Goal: Task Accomplishment & Management: Manage account settings

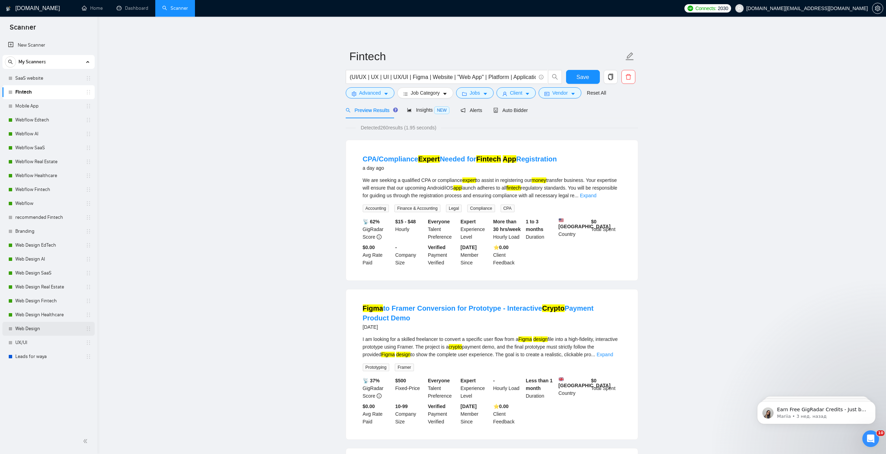
click at [54, 334] on link "Web Design" at bounding box center [48, 329] width 66 height 14
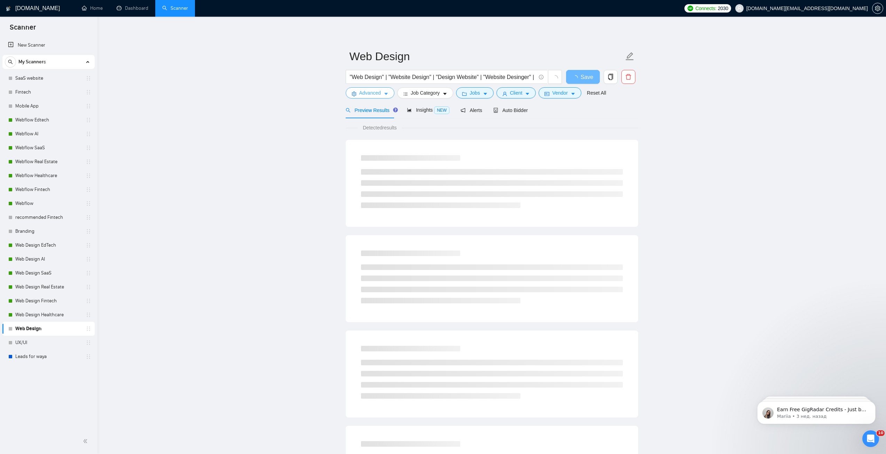
click at [384, 94] on icon "caret-down" at bounding box center [386, 94] width 5 height 5
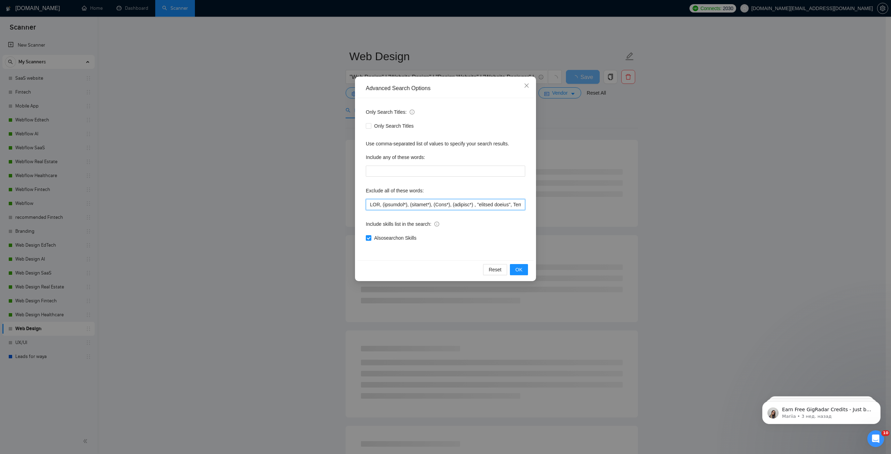
click at [369, 204] on input "text" at bounding box center [445, 204] width 159 height 11
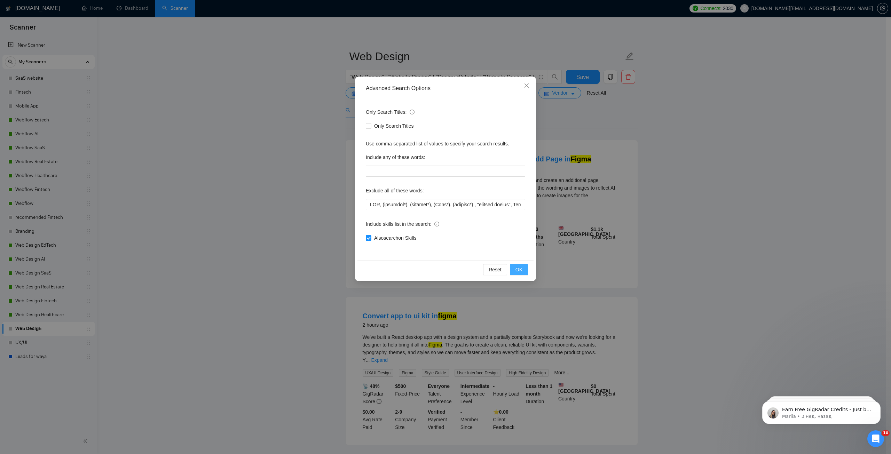
click at [523, 265] on button "OK" at bounding box center [519, 269] width 18 height 11
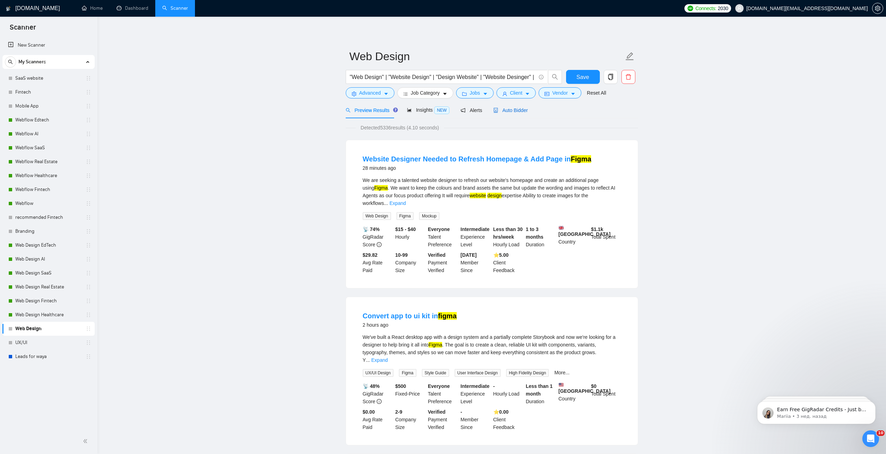
click at [494, 111] on icon "robot" at bounding box center [496, 110] width 4 height 5
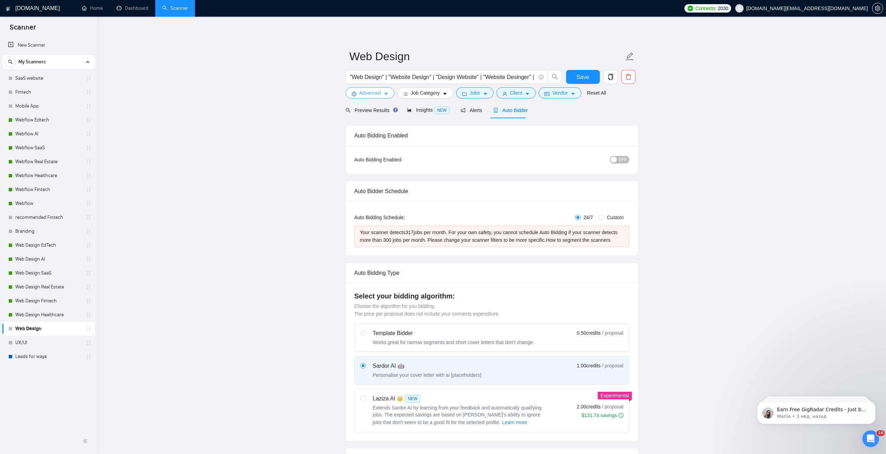
click at [371, 93] on span "Advanced" at bounding box center [370, 93] width 22 height 8
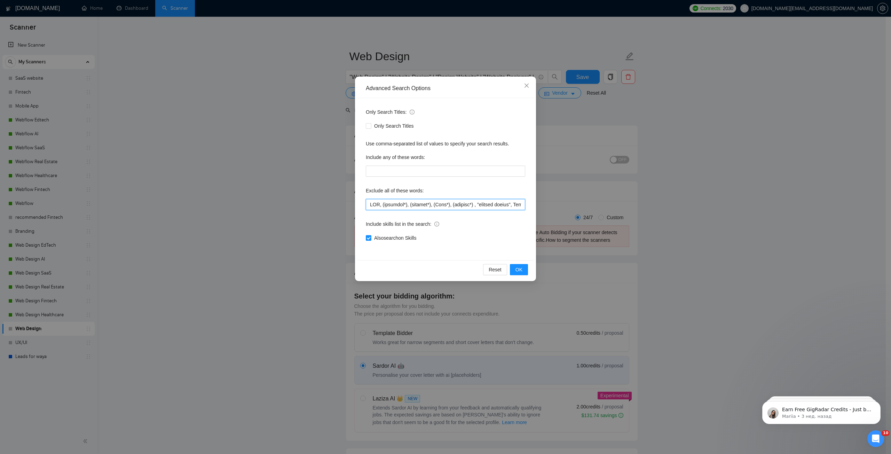
click at [382, 202] on input "text" at bounding box center [445, 204] width 159 height 11
click at [523, 271] on button "OK" at bounding box center [519, 269] width 18 height 11
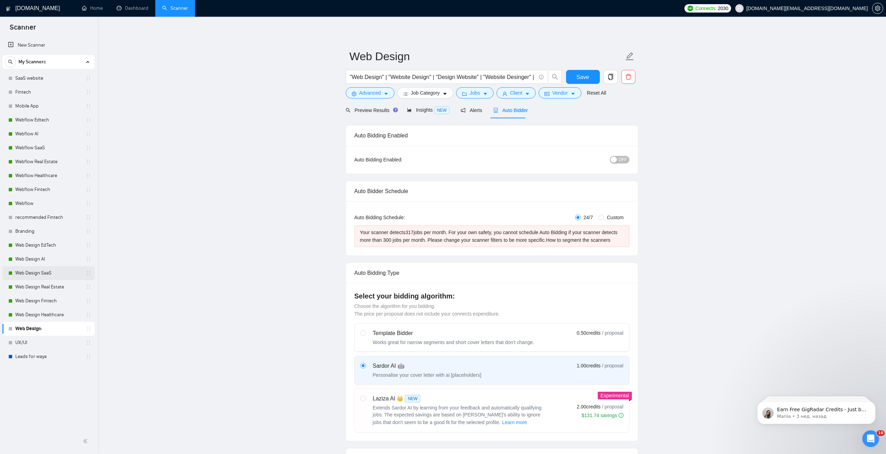
drag, startPoint x: 48, startPoint y: 275, endPoint x: 87, endPoint y: 276, distance: 38.7
click at [48, 275] on link "Web Design SaaS" at bounding box center [48, 273] width 66 height 14
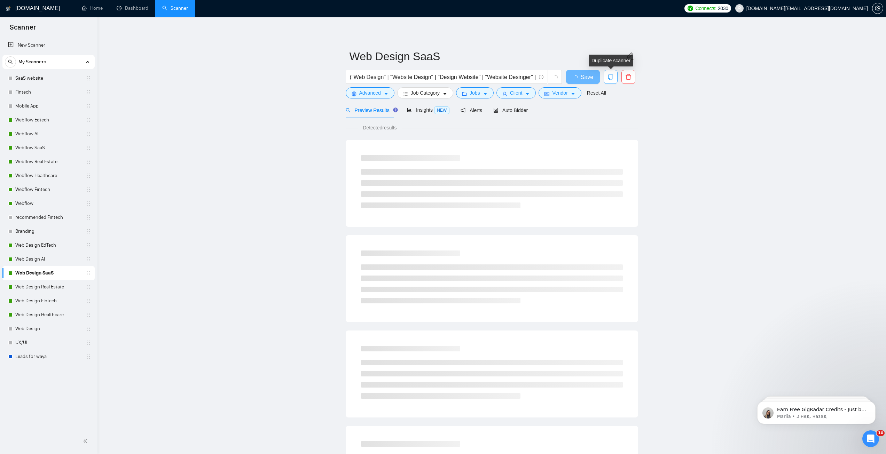
click at [611, 74] on icon "copy" at bounding box center [611, 77] width 6 height 6
click at [608, 114] on span "Yes" at bounding box center [606, 112] width 8 height 8
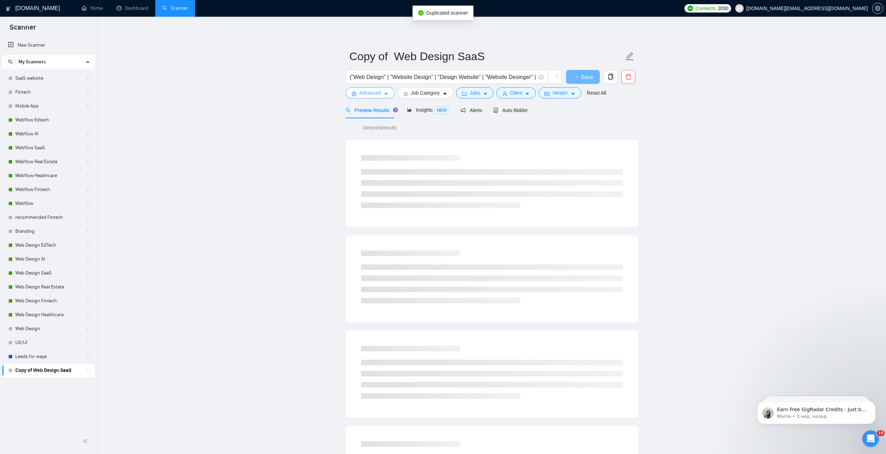
click at [381, 95] on button "Advanced" at bounding box center [370, 92] width 49 height 11
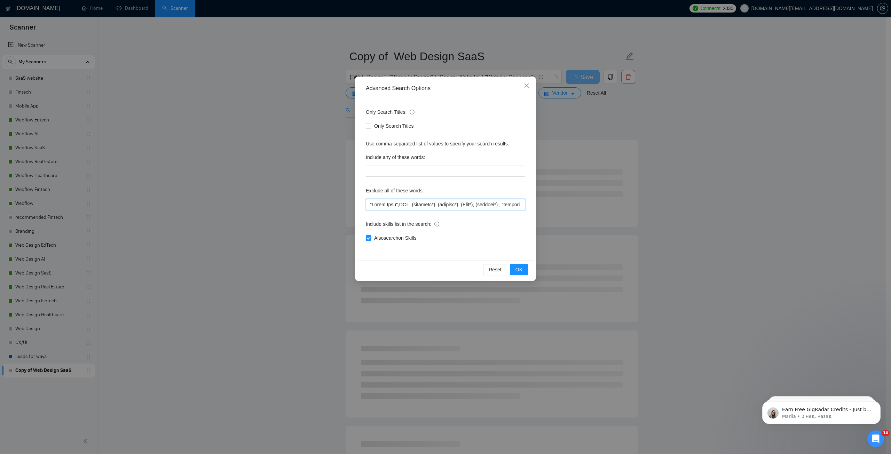
click at [375, 204] on input "text" at bounding box center [445, 204] width 159 height 11
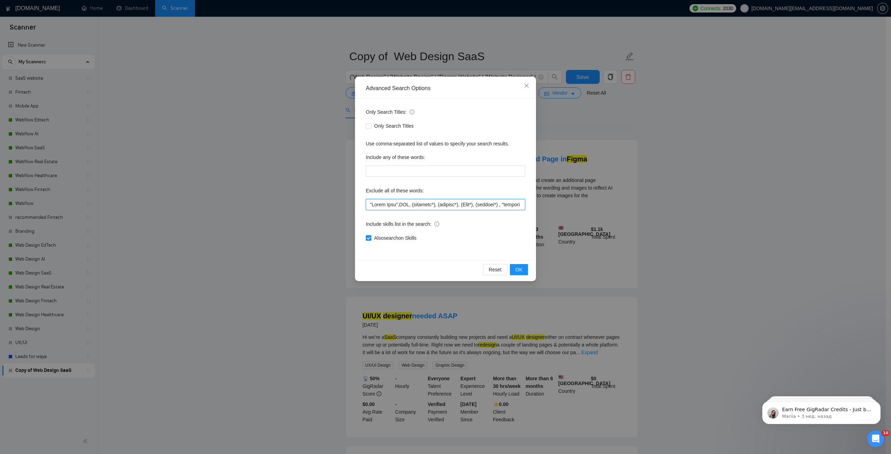
paste input "(saas | sass | "software platform" | cloud | b2b | "b2b platform" | "dashboard"…"
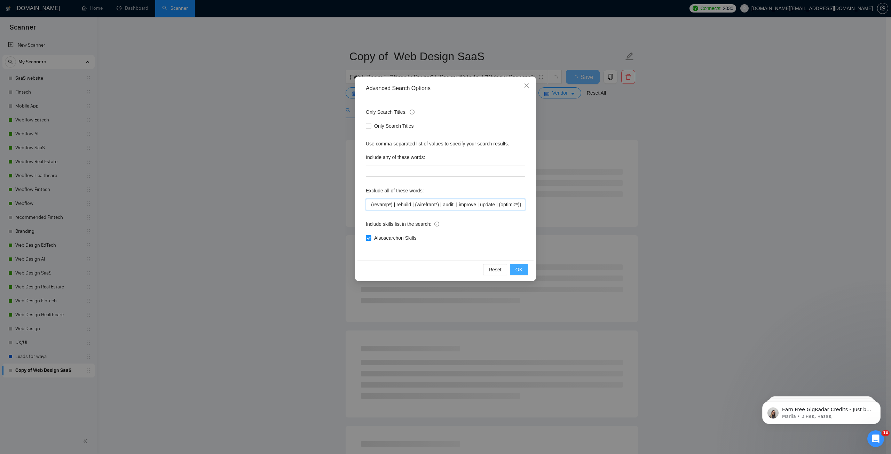
type input "(saas | sass | "software platform" | cloud | b2b | "b2b platform" | "dashboard"…"
click at [520, 269] on span "OK" at bounding box center [519, 270] width 7 height 8
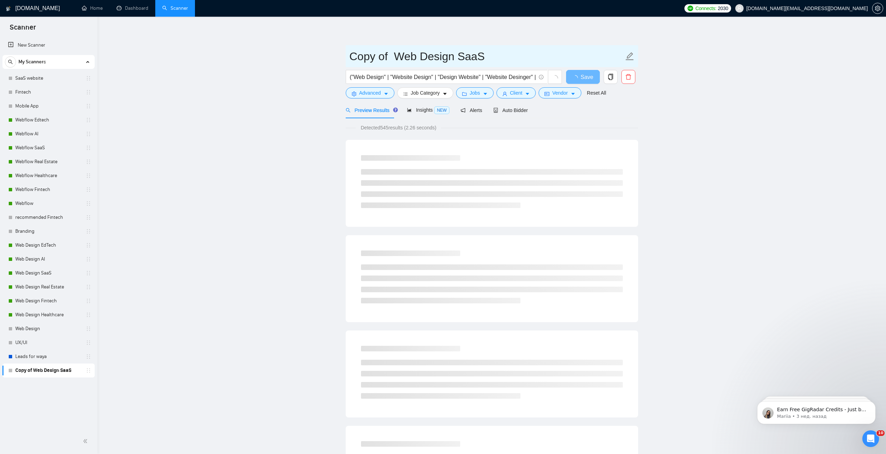
click at [372, 56] on input "Copy of Web Design SaaS" at bounding box center [487, 56] width 274 height 17
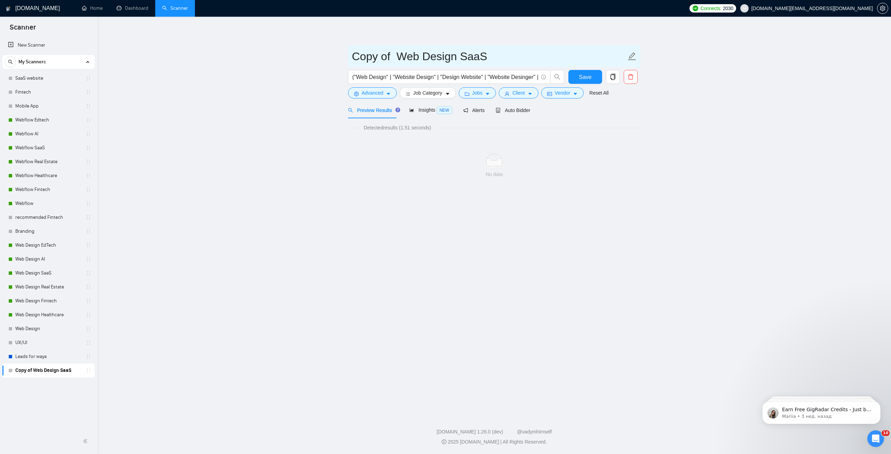
drag, startPoint x: 396, startPoint y: 57, endPoint x: 322, endPoint y: 60, distance: 73.2
click at [322, 60] on main "Copy of Web Design SaaS ("Web Design" | "Website Design" | "Design Website" | "…" at bounding box center [495, 214] width 772 height 373
type input "NEW Web Design SaaS"
click at [584, 80] on span "Save" at bounding box center [585, 77] width 13 height 9
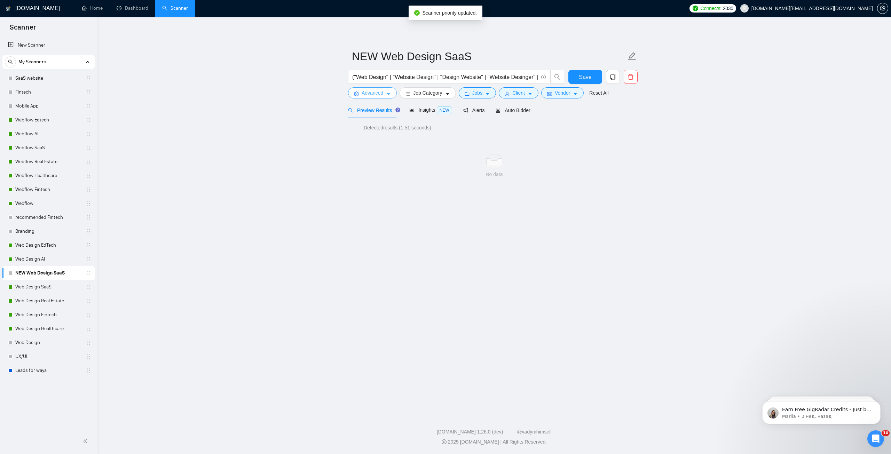
click at [377, 94] on span "Advanced" at bounding box center [373, 93] width 22 height 8
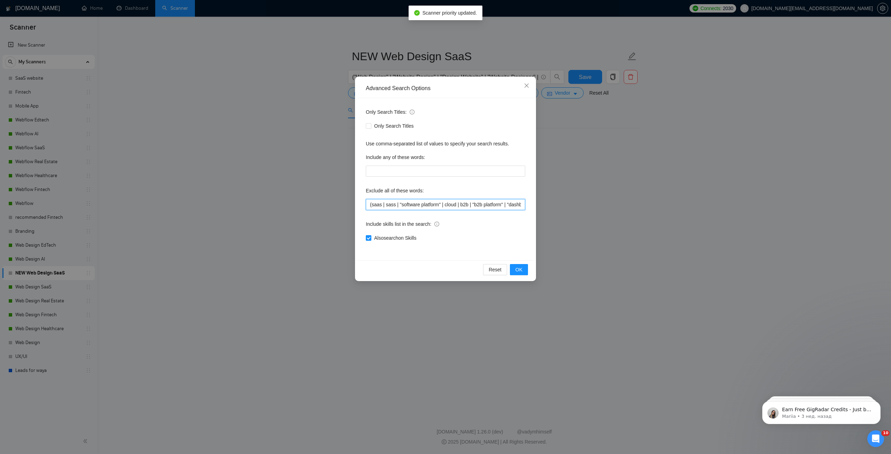
click at [390, 204] on input "(saas | sass | "software platform" | cloud | b2b | "b2b platform" | "dashboard"…" at bounding box center [445, 204] width 159 height 11
click at [404, 207] on input "(saas | sass | "software platform" | cloud | b2b | "b2b platform" | "dashboard"…" at bounding box center [445, 204] width 159 height 11
click at [416, 172] on input "text" at bounding box center [445, 171] width 159 height 11
paste input "(saas | sass | "software platform" | cloud | b2b | "b2b platform" | "dashboard"…"
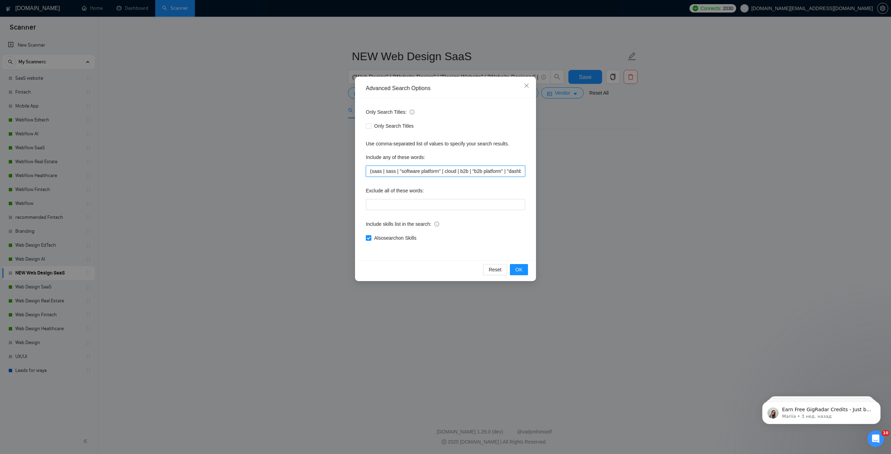
scroll to position [0, 423]
click at [498, 172] on input "(saas | sass | "software platform" | cloud | b2b | "b2b platform" | "dashboard"…" at bounding box center [445, 171] width 159 height 11
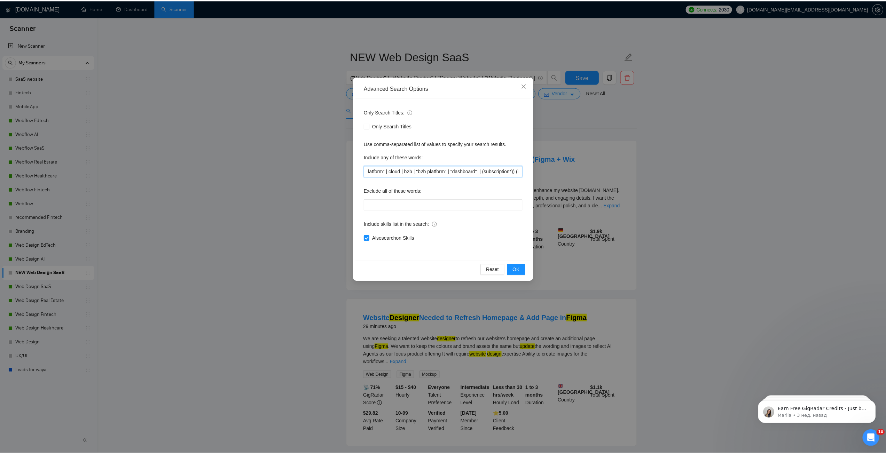
scroll to position [0, 0]
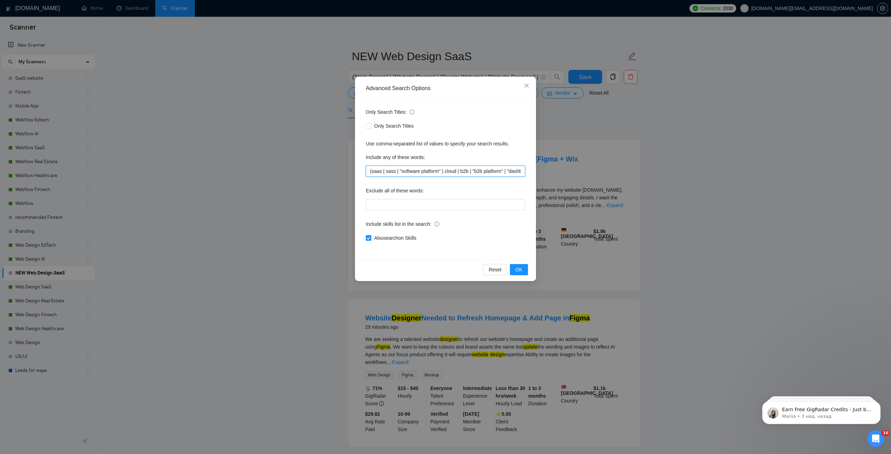
drag, startPoint x: 498, startPoint y: 172, endPoint x: 358, endPoint y: 172, distance: 140.0
click at [358, 172] on div "Only Search Titles: Only Search Titles Use comma-separated list of values to sp…" at bounding box center [446, 179] width 176 height 162
type input "(saas | sass | "software platform" | cloud | b2b | "b2b platform" | "dashboard"…"
click at [319, 166] on div "Advanced Search Options Only Search Titles: Only Search Titles Use comma-separa…" at bounding box center [445, 227] width 891 height 454
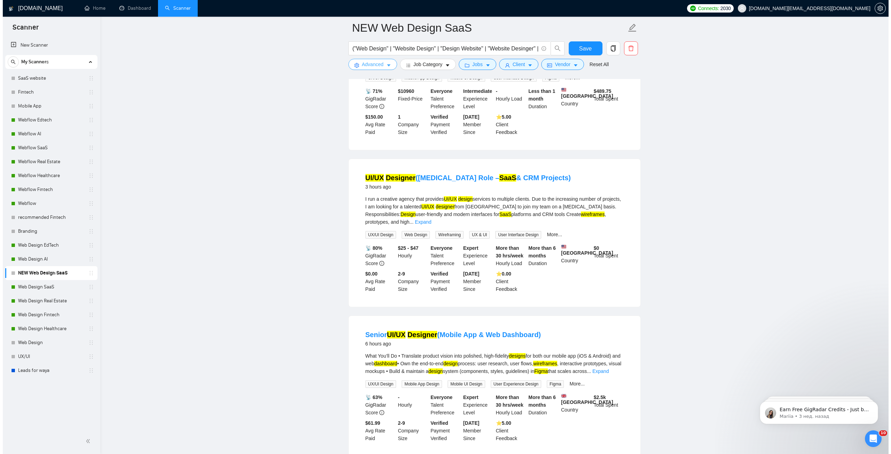
scroll to position [453, 0]
click at [585, 48] on span "Save" at bounding box center [583, 48] width 13 height 9
click at [387, 65] on icon "caret-down" at bounding box center [386, 65] width 5 height 5
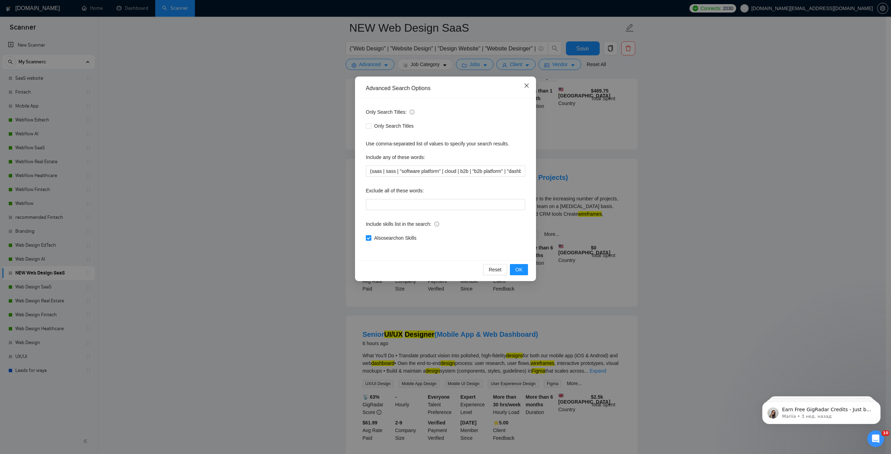
click at [524, 85] on icon "close" at bounding box center [527, 86] width 6 height 6
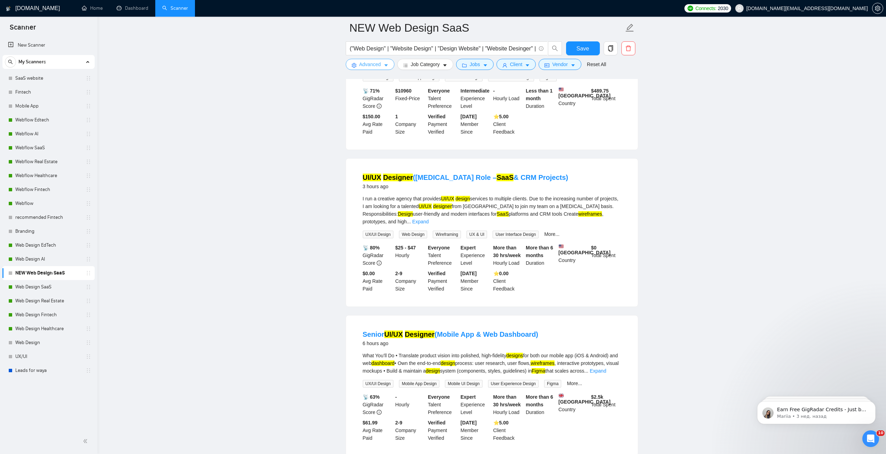
click at [379, 65] on span "Advanced" at bounding box center [370, 65] width 22 height 8
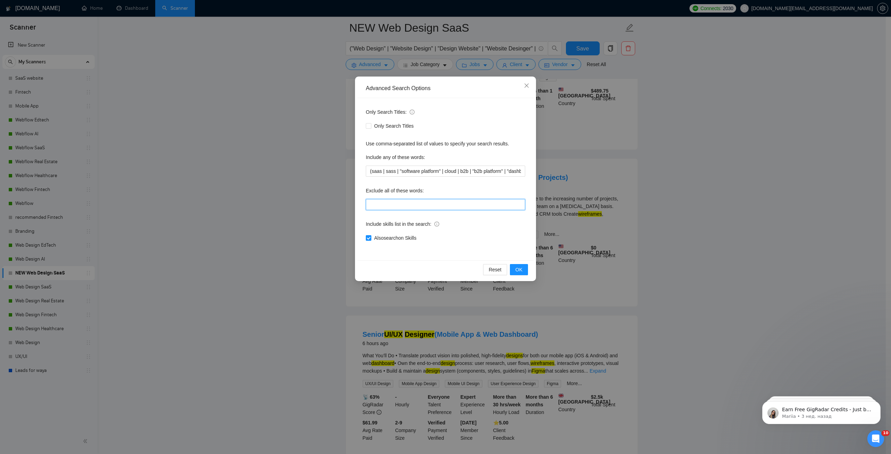
click at [415, 208] on input "text" at bounding box center [445, 204] width 159 height 11
paste input "CMS, (research*), (consult*), (Test*), (develop*) , "shopify expert", "product …"
click at [427, 205] on input "text" at bounding box center [445, 204] width 159 height 11
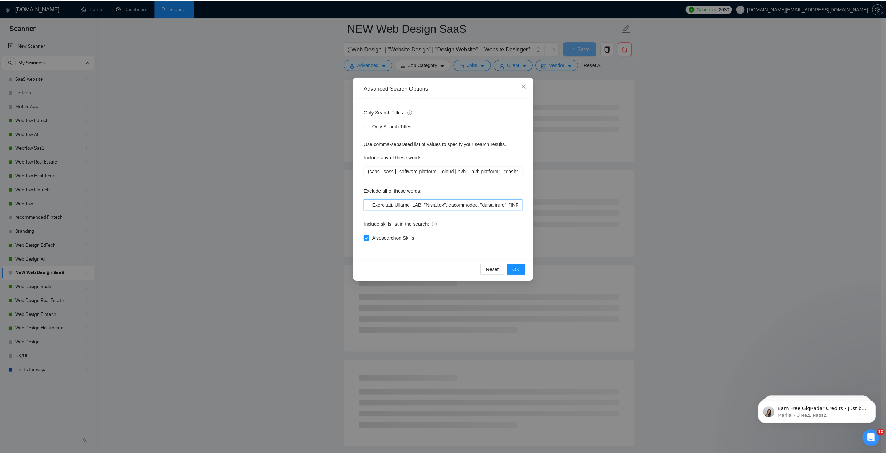
scroll to position [0, 0]
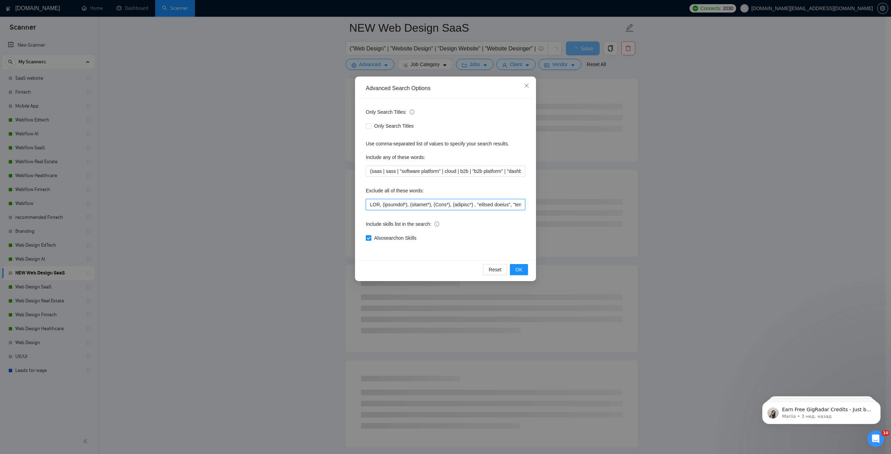
drag, startPoint x: 454, startPoint y: 204, endPoint x: 315, endPoint y: 216, distance: 139.1
click at [315, 216] on div "Advanced Search Options Only Search Titles: Only Search Titles Use comma-separa…" at bounding box center [445, 227] width 891 height 454
click at [517, 270] on span "OK" at bounding box center [519, 270] width 7 height 8
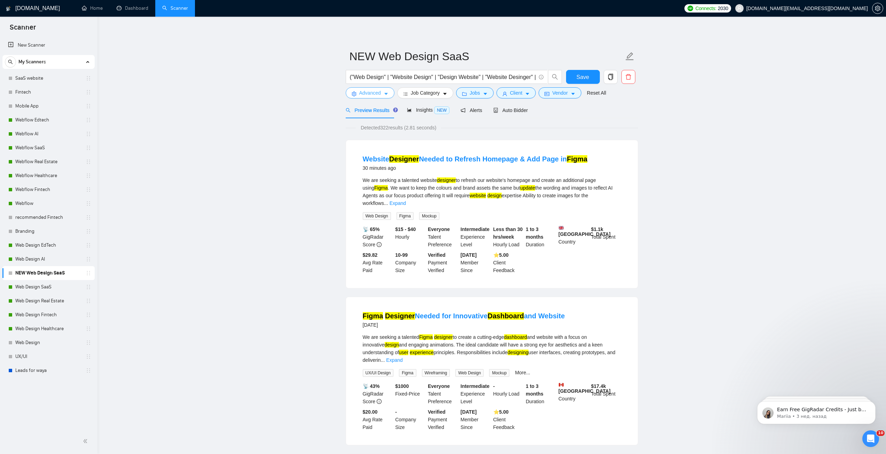
click at [380, 93] on span "Advanced" at bounding box center [370, 93] width 22 height 8
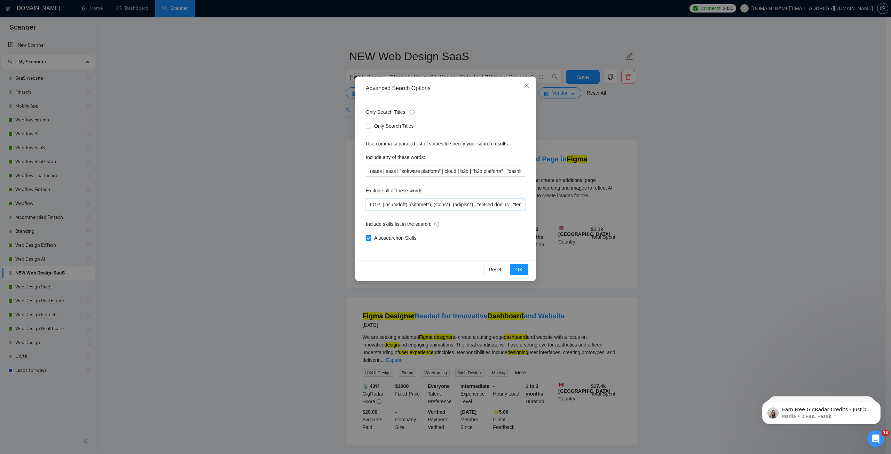
type input ""front-end", frontend"
drag, startPoint x: 427, startPoint y: 202, endPoint x: 275, endPoint y: 197, distance: 152.3
click at [276, 197] on div "Advanced Search Options Only Search Titles: Only Search Titles Use comma-separa…" at bounding box center [445, 227] width 891 height 454
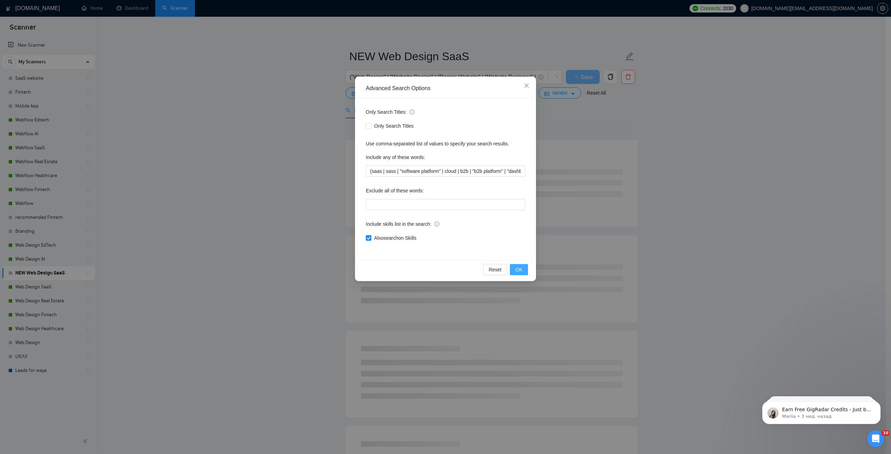
click at [515, 266] on button "OK" at bounding box center [519, 269] width 18 height 11
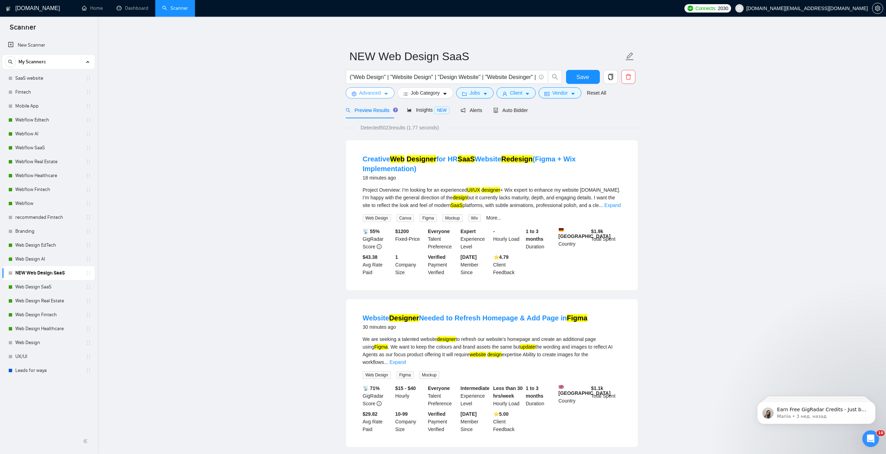
click at [380, 95] on span "Advanced" at bounding box center [370, 93] width 22 height 8
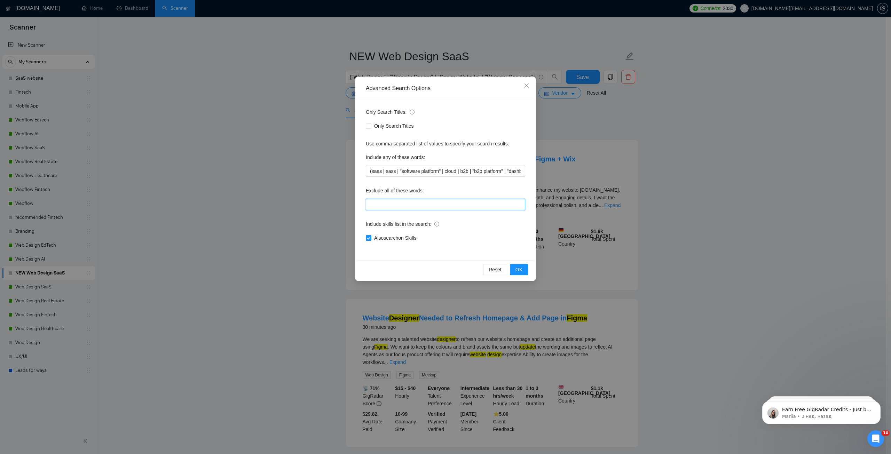
click at [376, 205] on input "text" at bounding box center [445, 204] width 159 height 11
paste input "CMS, (research*), (consult*), (Test*), (develop*) , "shopify expert", "product …"
type input "CMS, (research*), (consult*), (Test*), (develop*) , "shopify expert", "product …"
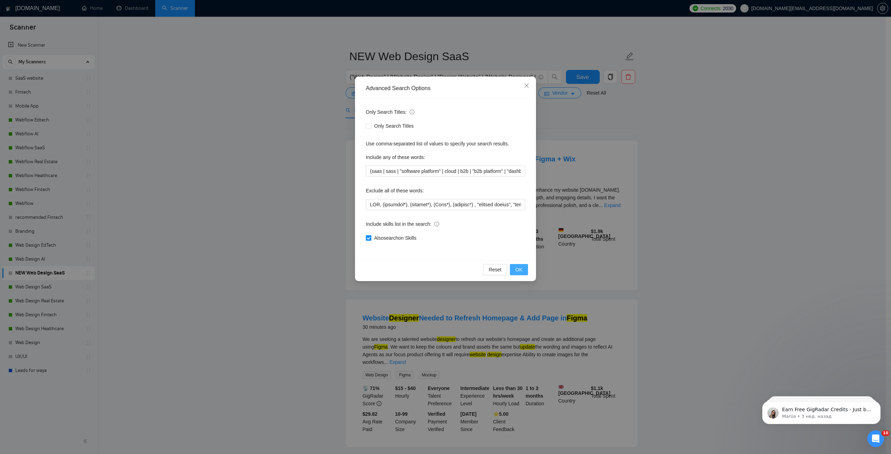
click at [519, 268] on span "OK" at bounding box center [519, 270] width 7 height 8
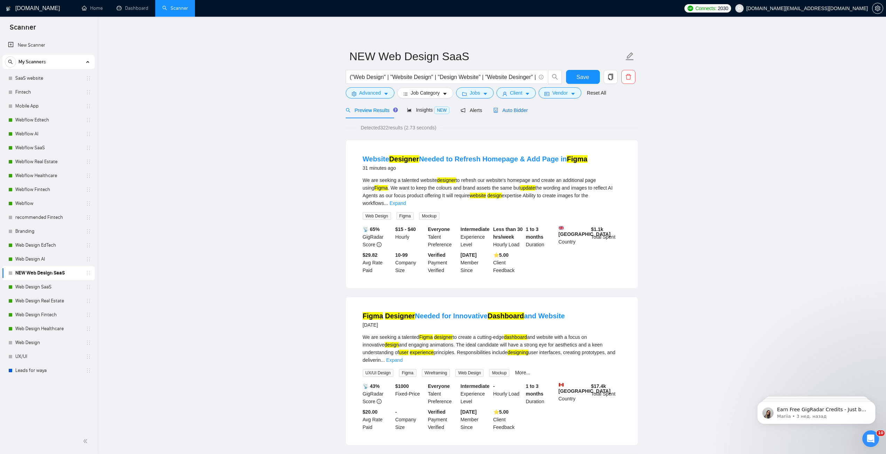
click at [515, 108] on span "Auto Bidder" at bounding box center [510, 111] width 34 height 6
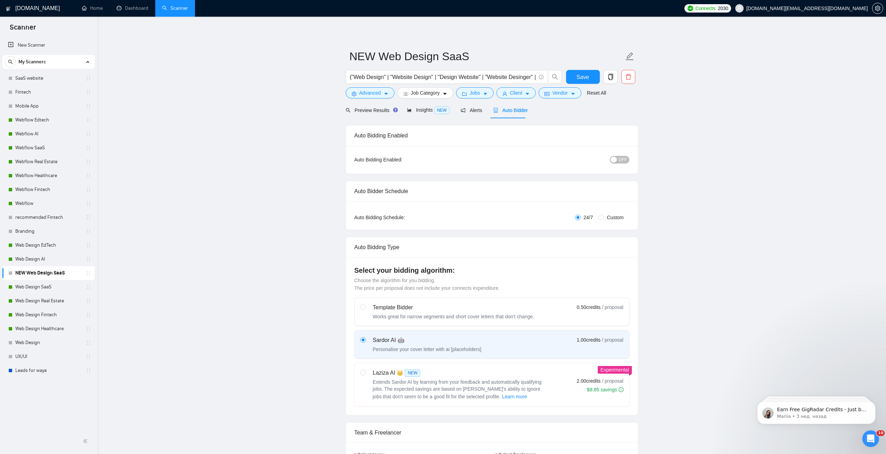
click at [618, 161] on button "OFF" at bounding box center [620, 160] width 20 height 8
click at [589, 78] on button "Save" at bounding box center [583, 77] width 34 height 14
click at [63, 318] on link "Web Design Fintech" at bounding box center [48, 315] width 66 height 14
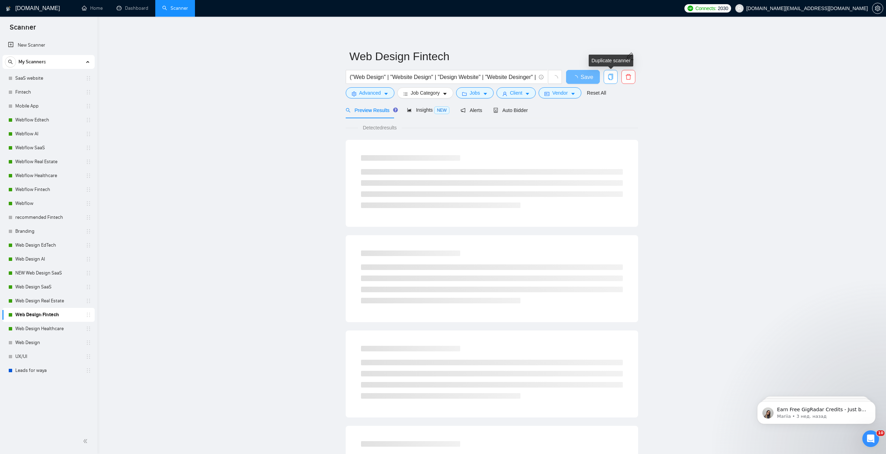
click at [608, 76] on icon "copy" at bounding box center [611, 77] width 6 height 6
click at [605, 111] on span "Yes" at bounding box center [606, 112] width 8 height 8
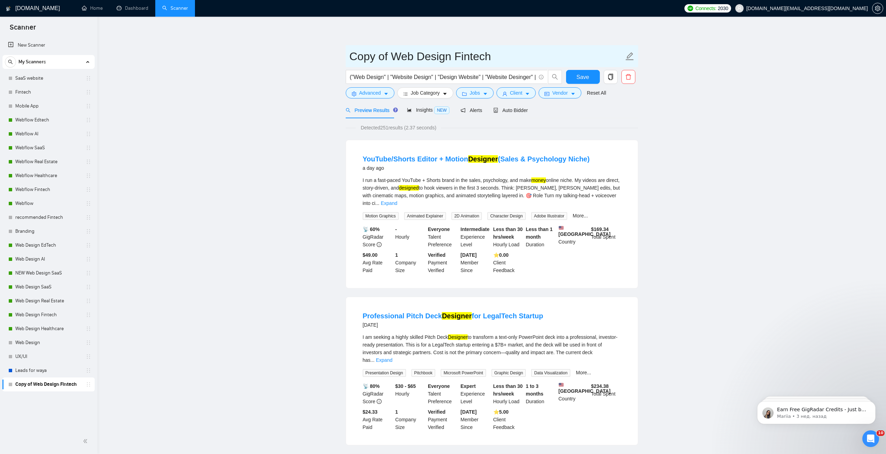
click at [391, 59] on input "Copy of Web Design Fintech" at bounding box center [487, 56] width 274 height 17
drag, startPoint x: 391, startPoint y: 58, endPoint x: 346, endPoint y: 57, distance: 44.9
click at [346, 57] on span "Copy of Web Design Fintech" at bounding box center [492, 56] width 293 height 22
drag, startPoint x: 370, startPoint y: 59, endPoint x: 323, endPoint y: 56, distance: 47.1
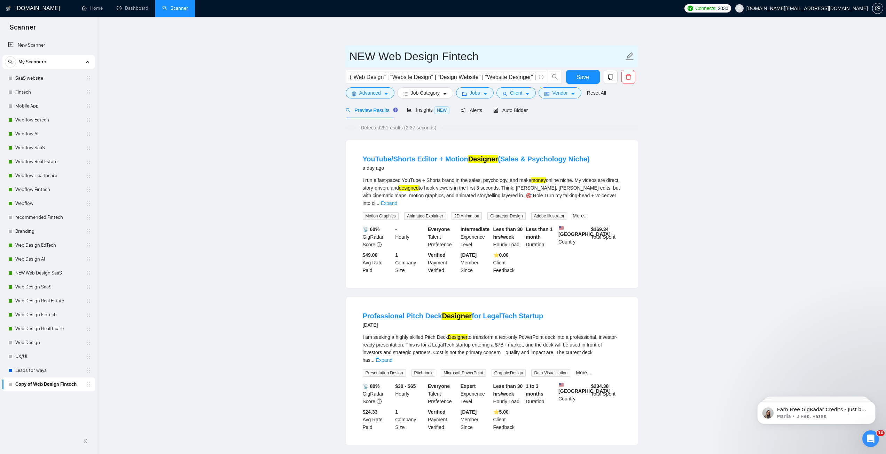
type input "NEW Web Design Fintech"
click at [384, 91] on button "Advanced" at bounding box center [370, 92] width 49 height 11
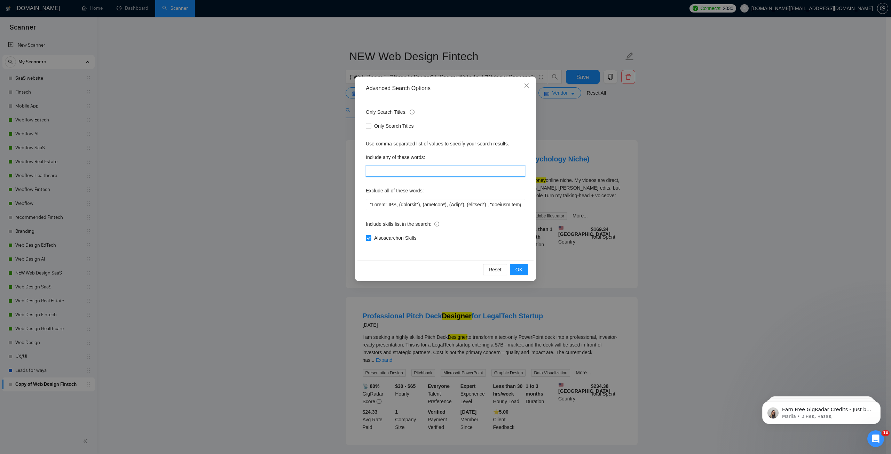
click at [403, 170] on input "text" at bounding box center [445, 171] width 159 height 11
paste input "(fintech | ([PERSON_NAME]*) | (payment*) | (bank*) | wallet | money | transfer …"
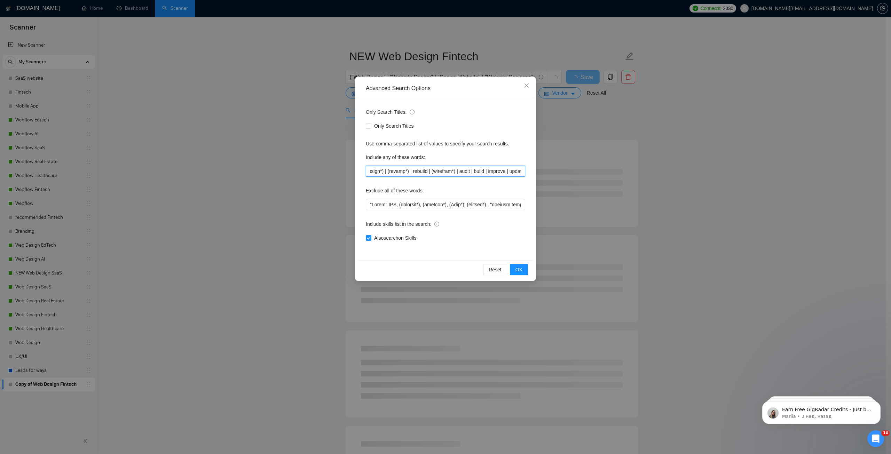
type input "(fintech | ([PERSON_NAME]*) | (payment*) | (bank*) | wallet | money | transfer …"
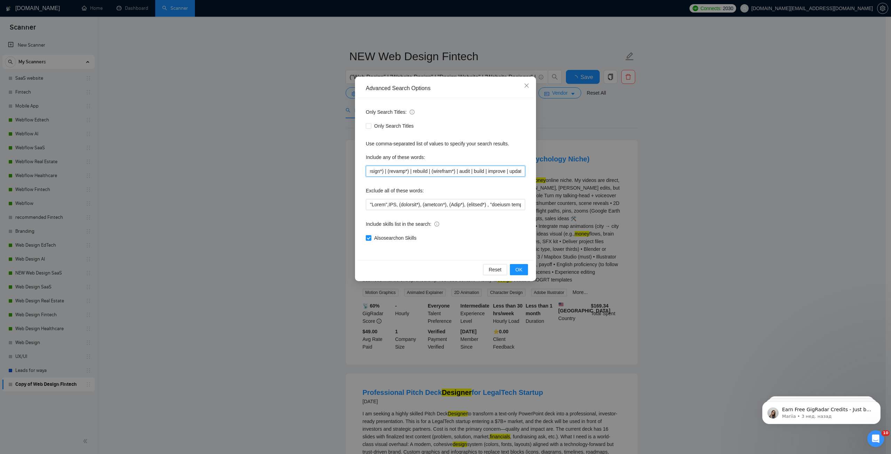
scroll to position [0, 0]
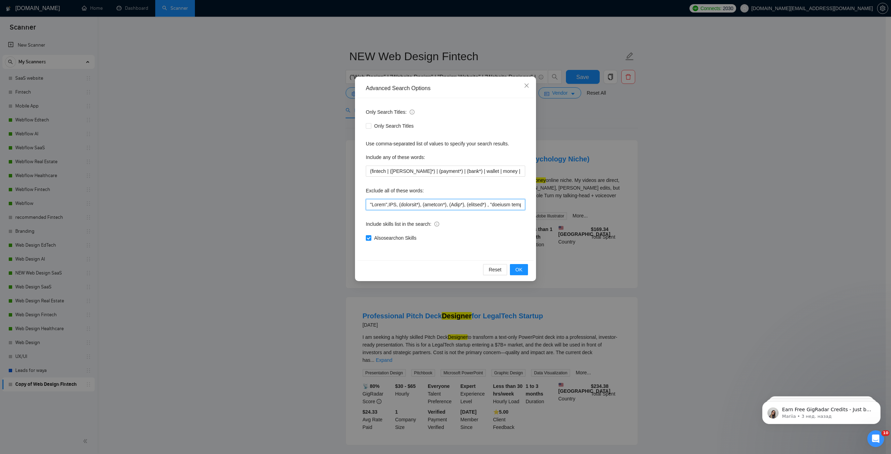
click at [415, 204] on input "text" at bounding box center [445, 204] width 159 height 11
paste input "CMS, (research*), (consult*), (Test*), (develop*) , "shopify expert", "product …"
type input "CMS, (research*), (consult*), (Test*), (develop*) , "shopify expert", "product …"
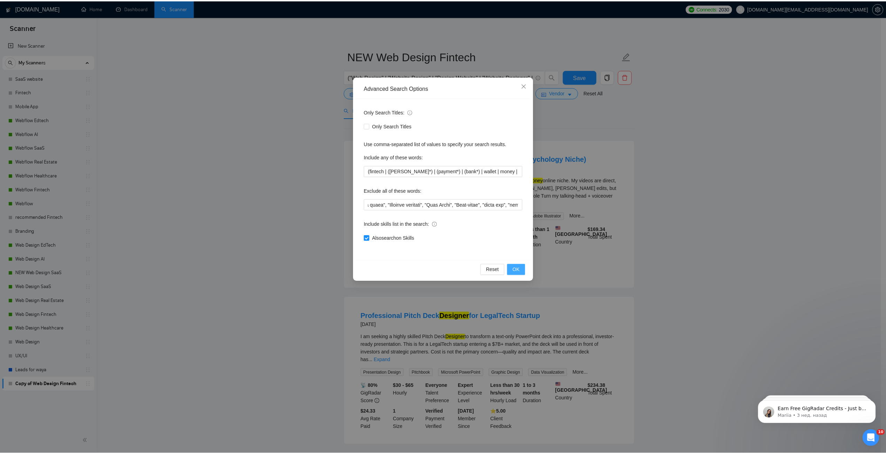
scroll to position [0, 0]
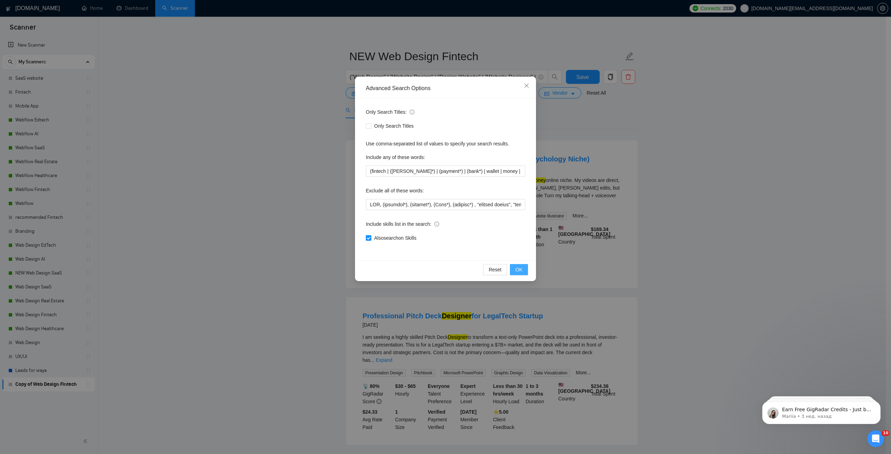
click at [524, 269] on button "OK" at bounding box center [519, 269] width 18 height 11
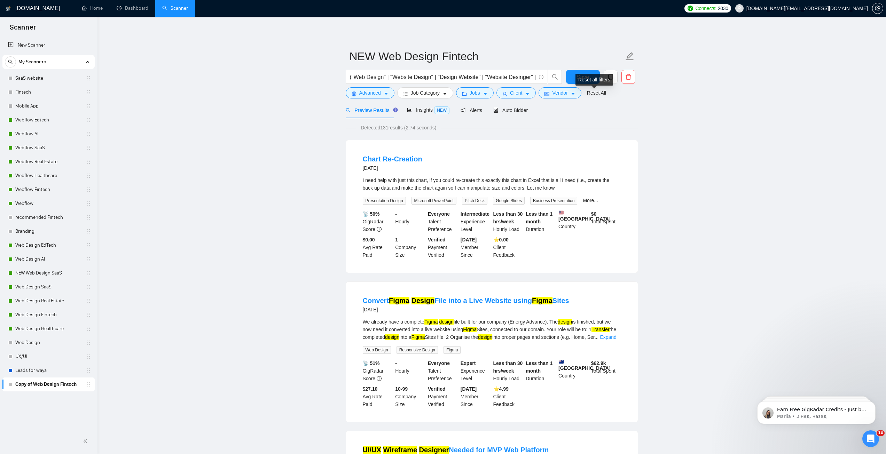
click at [588, 76] on div "Reset all filters" at bounding box center [595, 80] width 38 height 12
click at [520, 110] on span "Auto Bidder" at bounding box center [510, 111] width 34 height 6
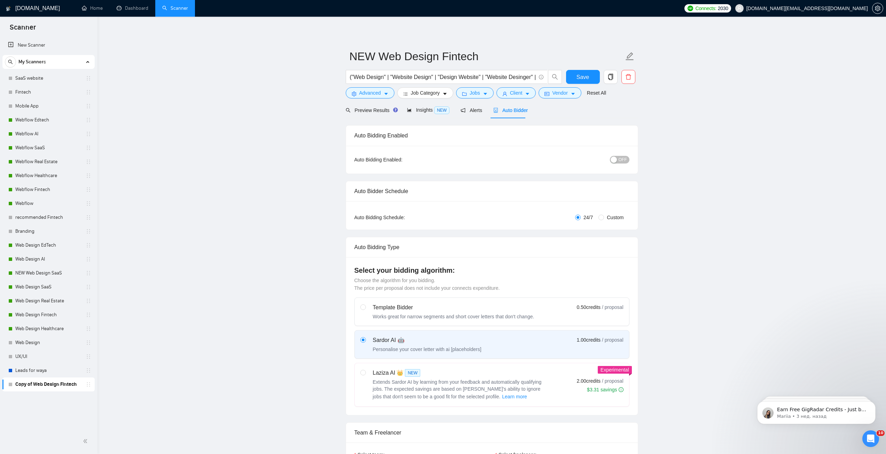
click at [617, 161] on div "button" at bounding box center [614, 160] width 6 height 6
click at [584, 77] on span "Save" at bounding box center [583, 77] width 13 height 9
click at [51, 245] on link "Web Design EdTech" at bounding box center [48, 246] width 66 height 14
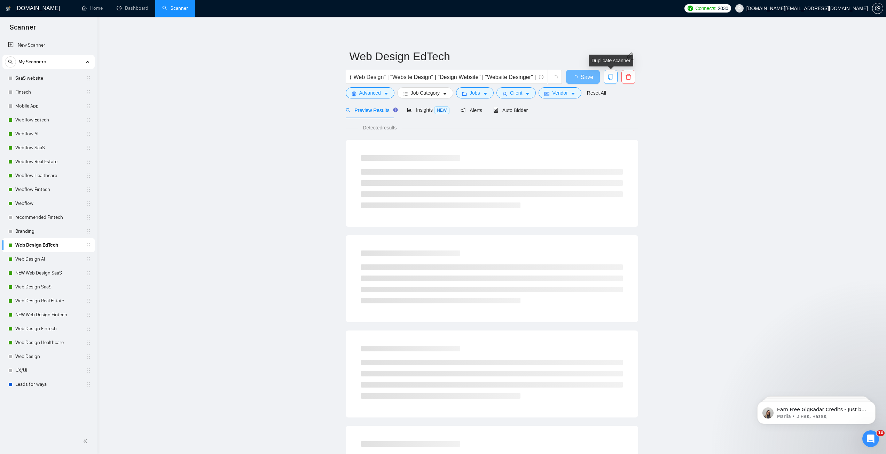
click at [611, 77] on icon "copy" at bounding box center [611, 77] width 6 height 6
click at [608, 110] on span "Yes" at bounding box center [606, 112] width 8 height 8
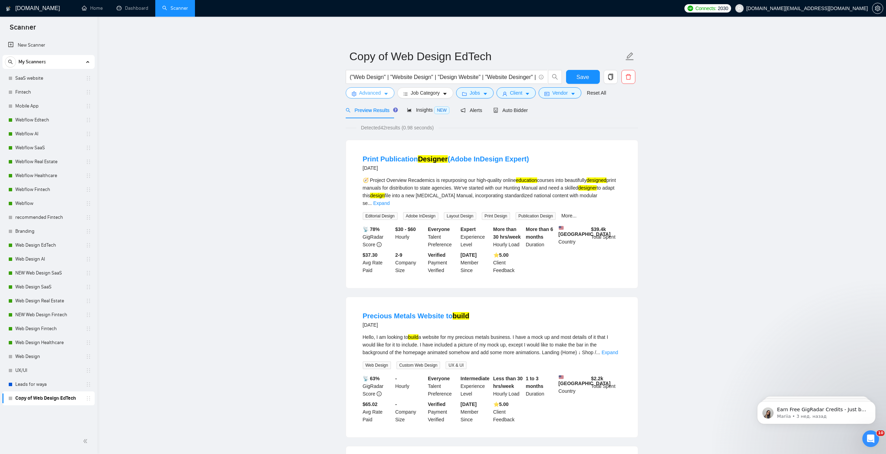
click at [369, 94] on span "Advanced" at bounding box center [370, 93] width 22 height 8
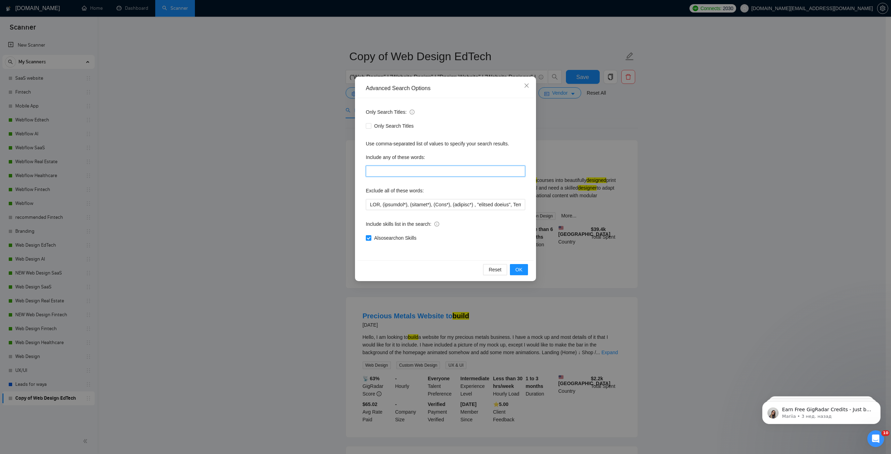
click at [383, 171] on input "text" at bounding box center [445, 171] width 159 height 11
paste input "(edtech | education | "learning platform" | "course platform" | "online learnin…"
type input "(edtech | education | "learning platform" | "course platform" | "online learnin…"
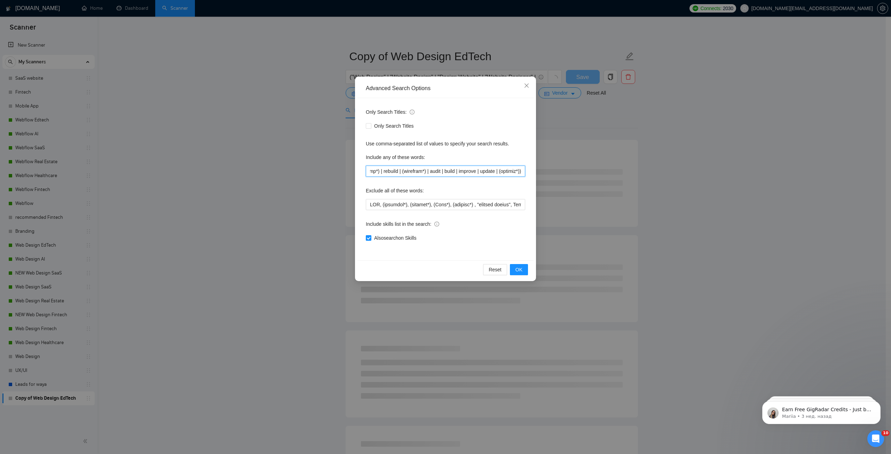
scroll to position [0, 0]
click at [396, 206] on input "text" at bounding box center [445, 204] width 159 height 11
paste input ""product designer", Template, "next.js", "nest.js", "Api integration", Javascri…"
type input "CMS, (research*), (consult*), (Test*), (develop*) , "shopify expert", "product …"
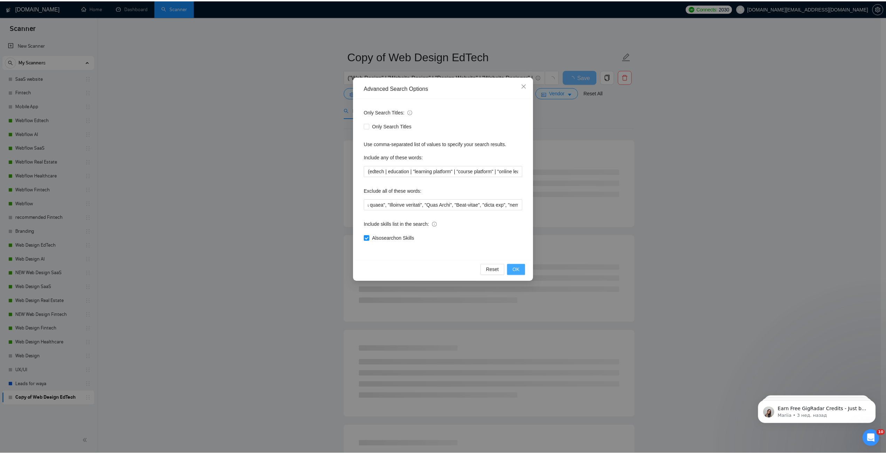
scroll to position [0, 0]
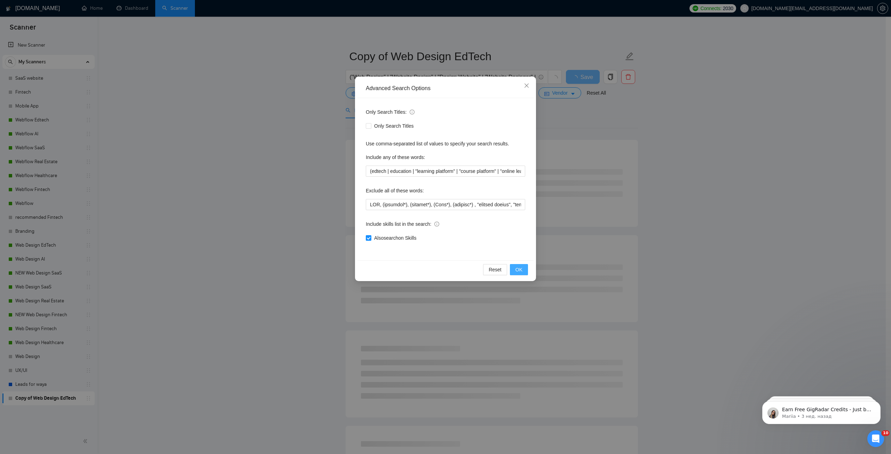
click at [522, 267] on span "OK" at bounding box center [519, 270] width 7 height 8
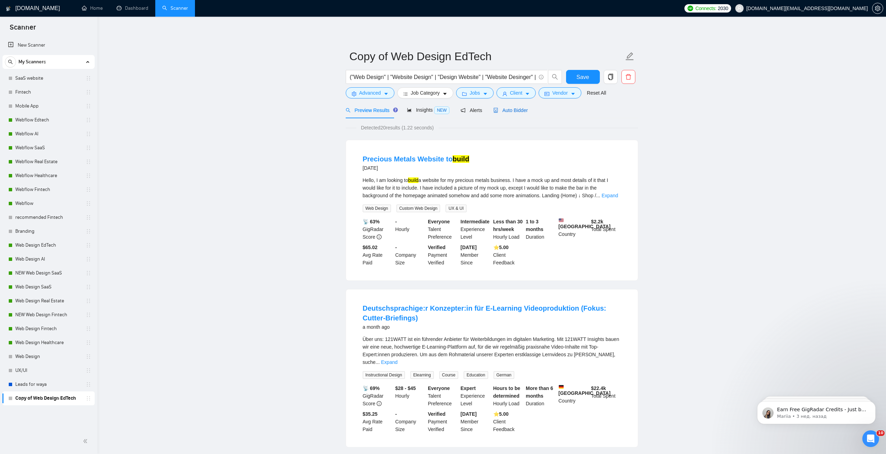
click at [516, 111] on span "Auto Bidder" at bounding box center [510, 111] width 34 height 6
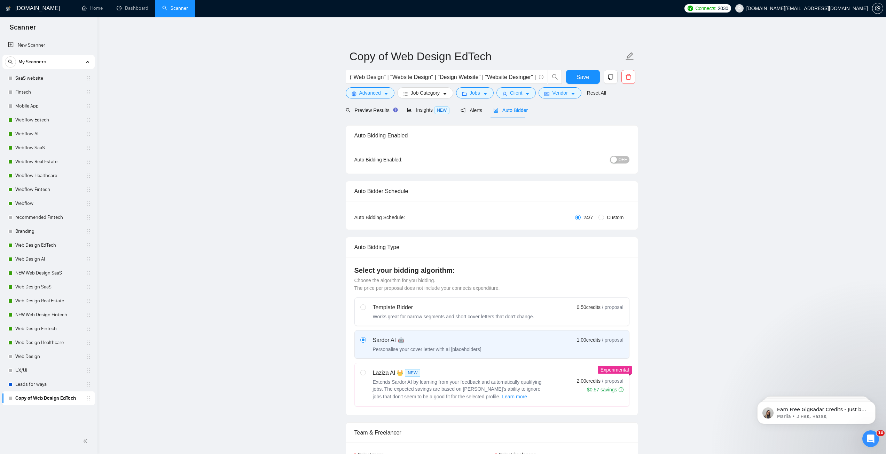
click at [617, 162] on div "button" at bounding box center [614, 160] width 6 height 6
drag, startPoint x: 388, startPoint y: 56, endPoint x: 344, endPoint y: 54, distance: 43.6
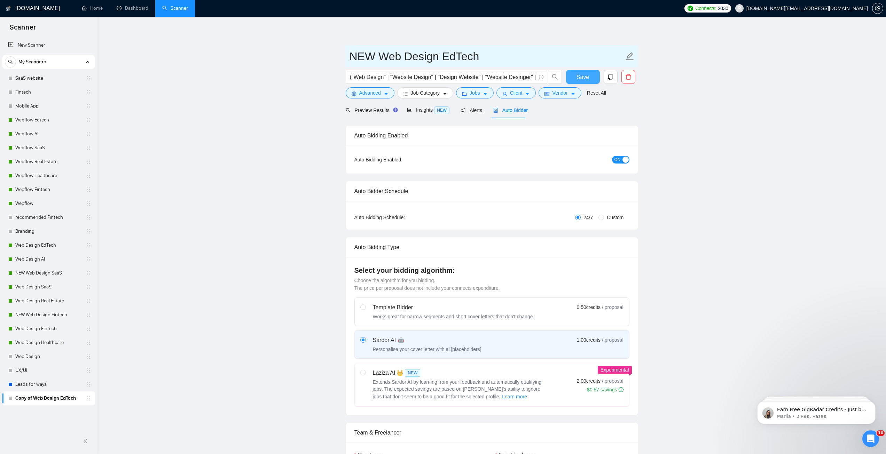
type input "NEW Web Design EdTech"
click at [582, 76] on span "Save" at bounding box center [583, 77] width 13 height 9
click at [377, 112] on span "Preview Results" at bounding box center [371, 111] width 50 height 6
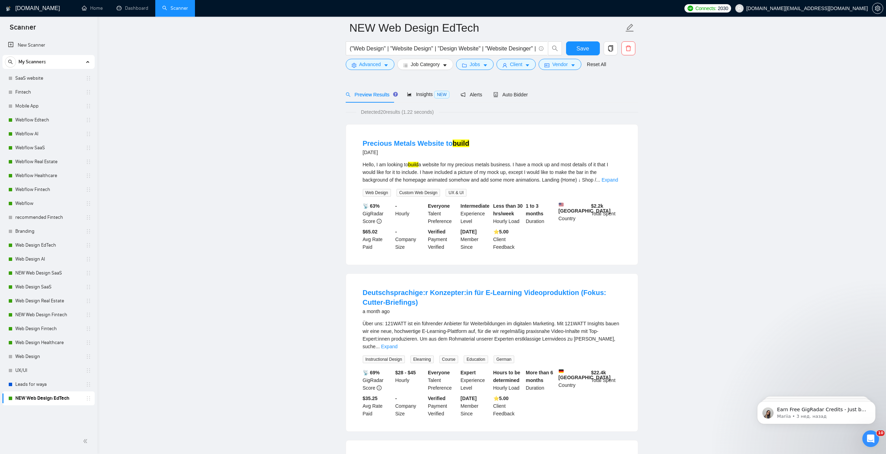
scroll to position [104, 0]
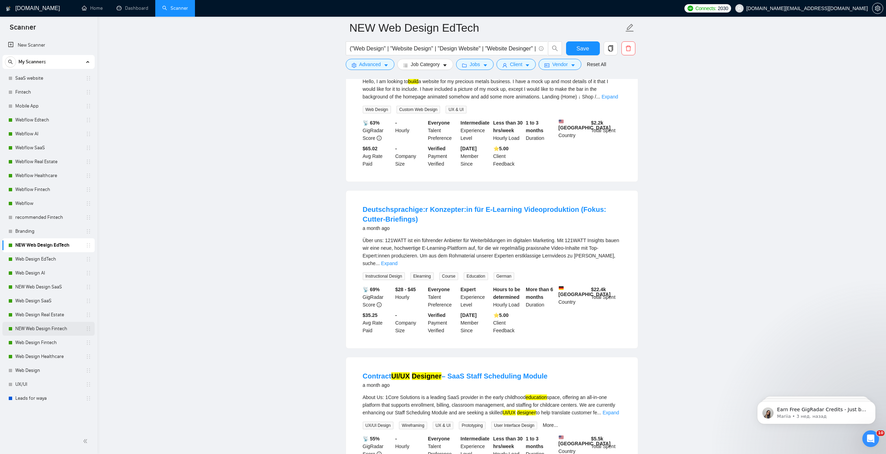
drag, startPoint x: 53, startPoint y: 330, endPoint x: 61, endPoint y: 330, distance: 7.3
click at [53, 330] on link "NEW Web Design Fintech" at bounding box center [48, 329] width 66 height 14
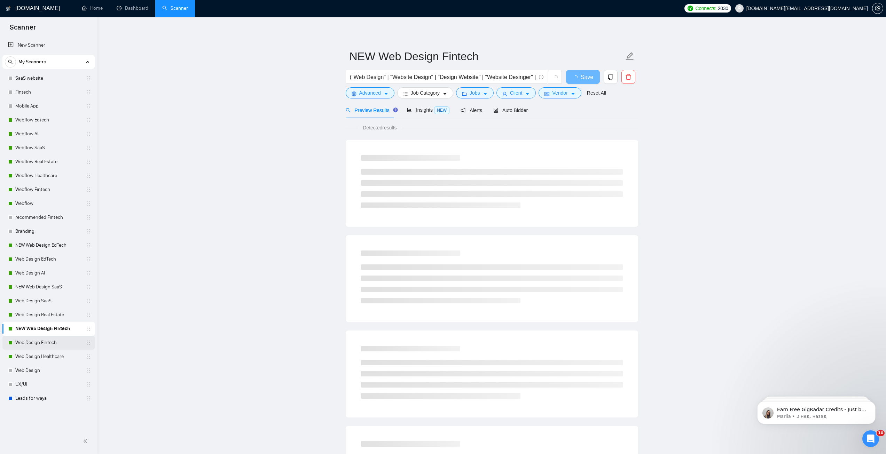
click at [50, 341] on link "Web Design Fintech" at bounding box center [48, 343] width 66 height 14
click at [385, 90] on button "Advanced" at bounding box center [370, 92] width 49 height 11
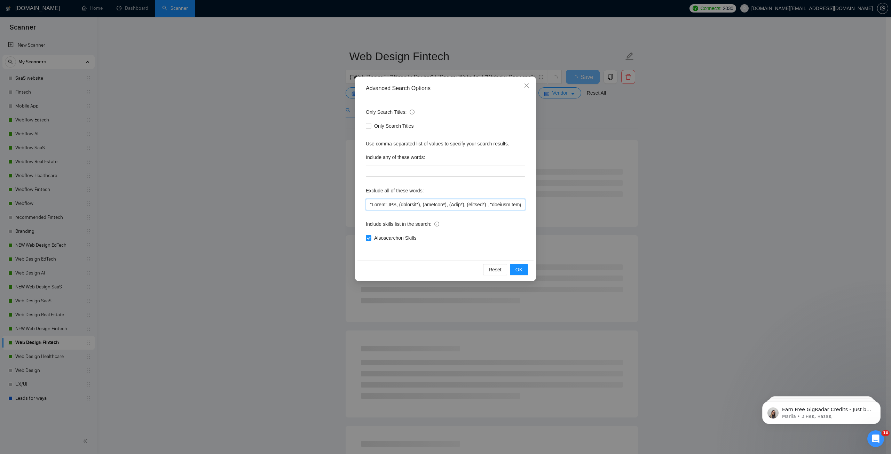
click at [369, 203] on input "text" at bounding box center [445, 204] width 159 height 11
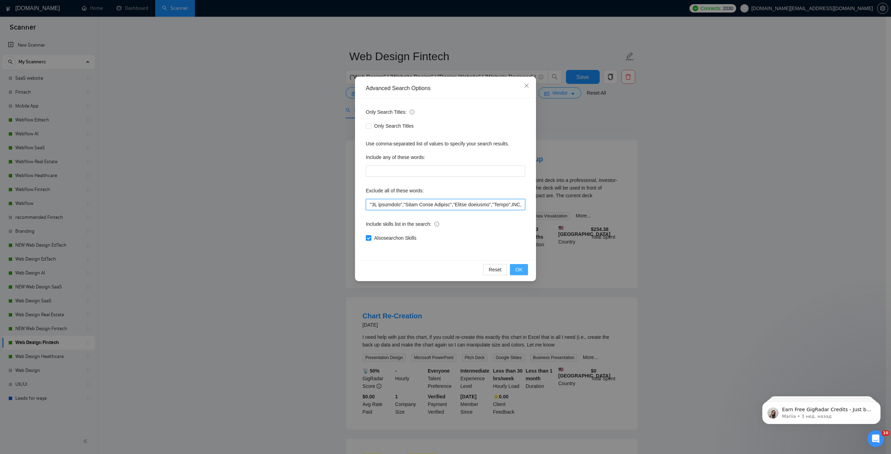
type input ""3D animation","Adobe After Effects","Motion graphics","Email",CMS, (research*)…"
click at [519, 267] on span "OK" at bounding box center [519, 270] width 7 height 8
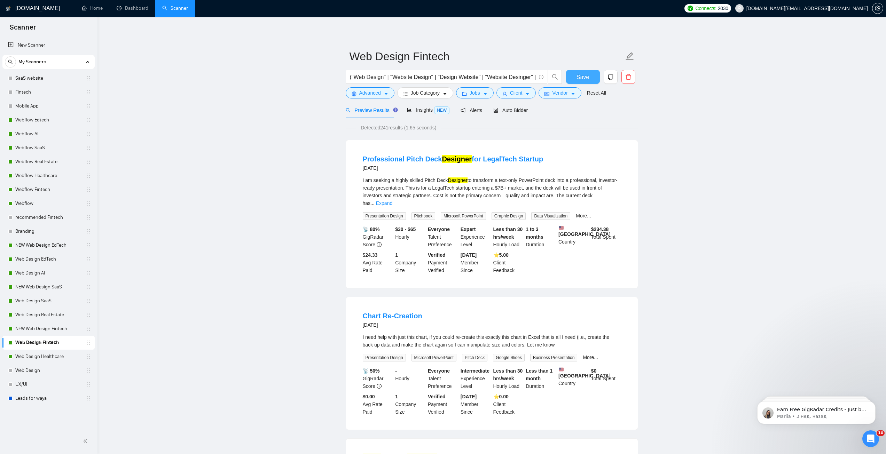
click at [590, 76] on button "Save" at bounding box center [583, 77] width 34 height 14
click at [57, 319] on link "Web Design Real Estate" at bounding box center [48, 315] width 66 height 14
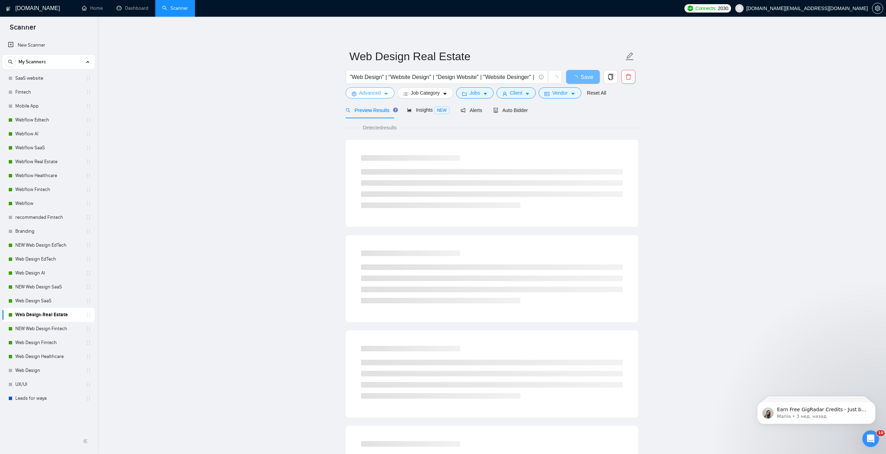
click at [372, 95] on span "Advanced" at bounding box center [370, 93] width 22 height 8
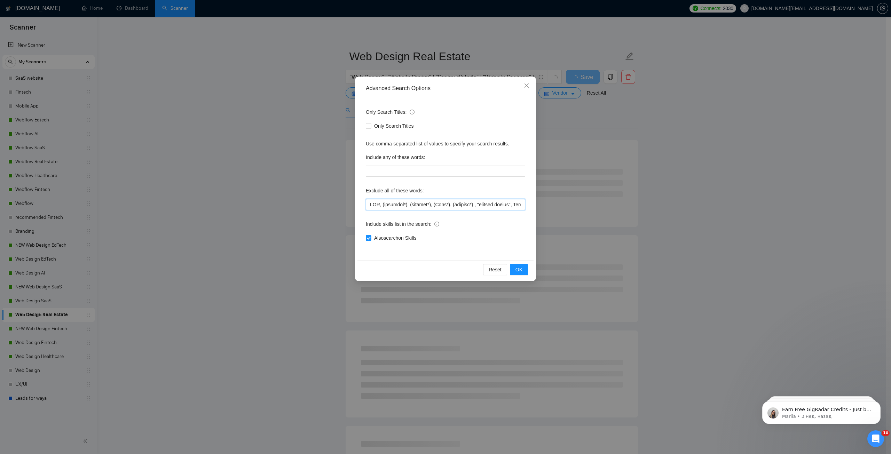
click at [371, 203] on input "text" at bounding box center [445, 204] width 159 height 11
click at [519, 268] on span "OK" at bounding box center [519, 270] width 7 height 8
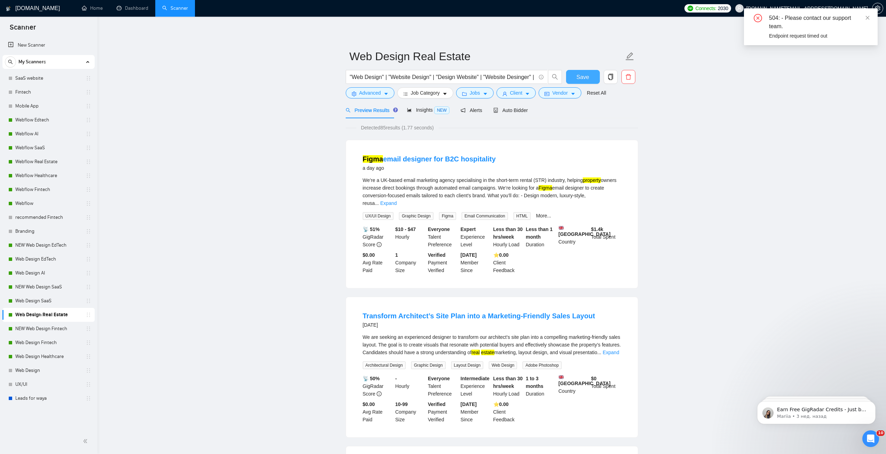
click at [588, 74] on span "Save" at bounding box center [583, 77] width 13 height 9
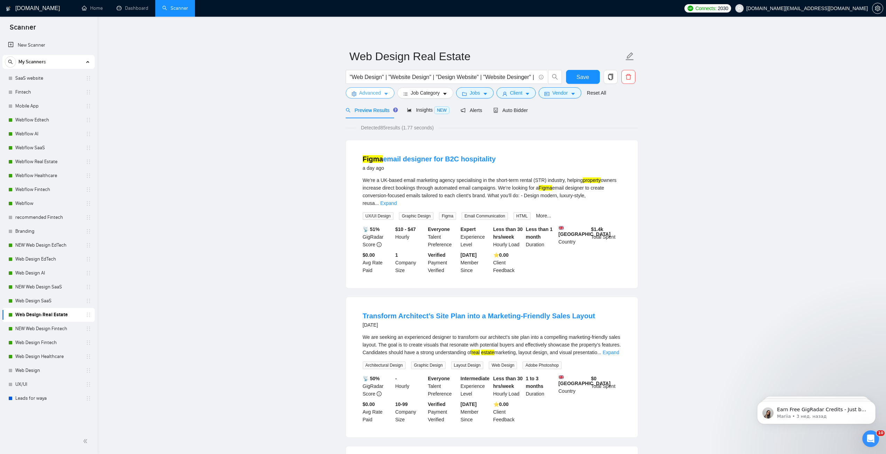
click at [384, 95] on icon "caret-down" at bounding box center [386, 94] width 5 height 5
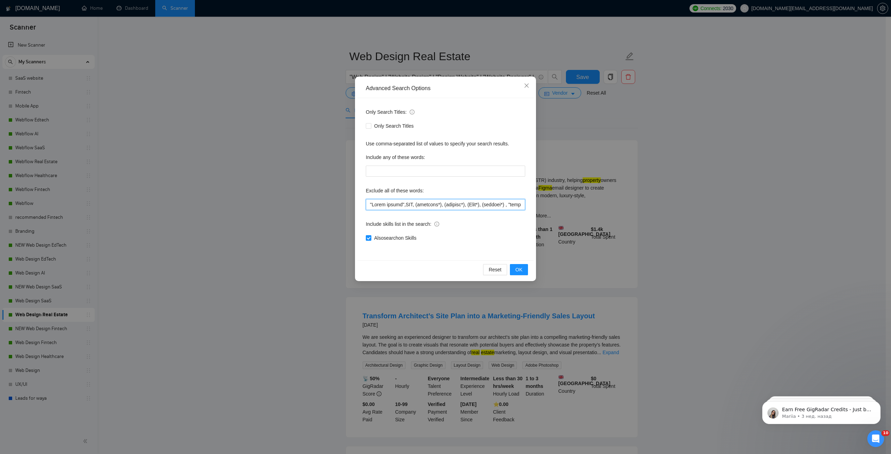
click at [402, 202] on input "text" at bounding box center [445, 204] width 159 height 11
click at [524, 270] on button "OK" at bounding box center [519, 269] width 18 height 11
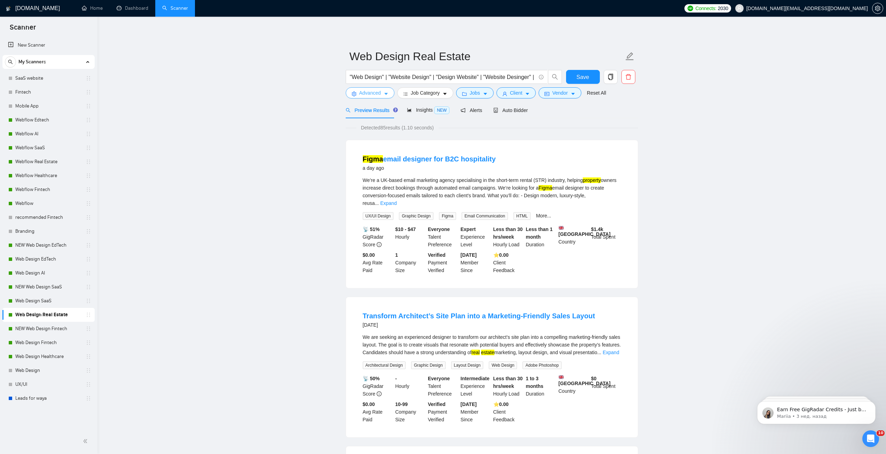
click at [382, 95] on button "Advanced" at bounding box center [370, 92] width 49 height 11
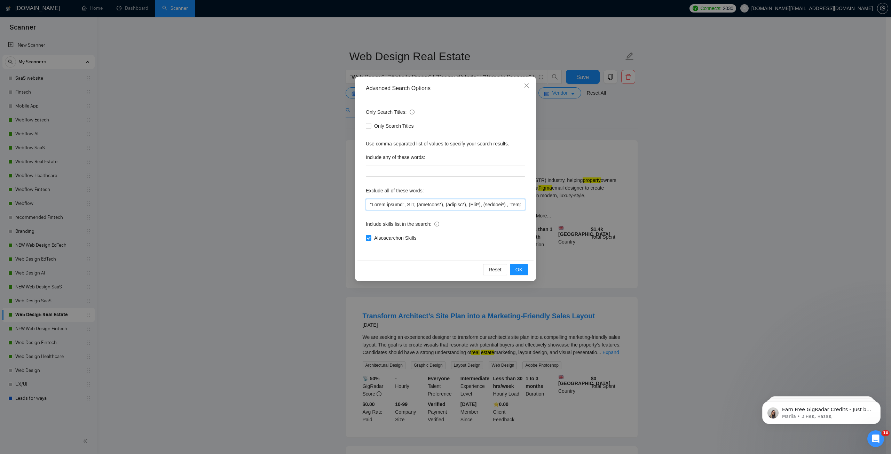
click at [401, 203] on input "text" at bounding box center [445, 204] width 159 height 11
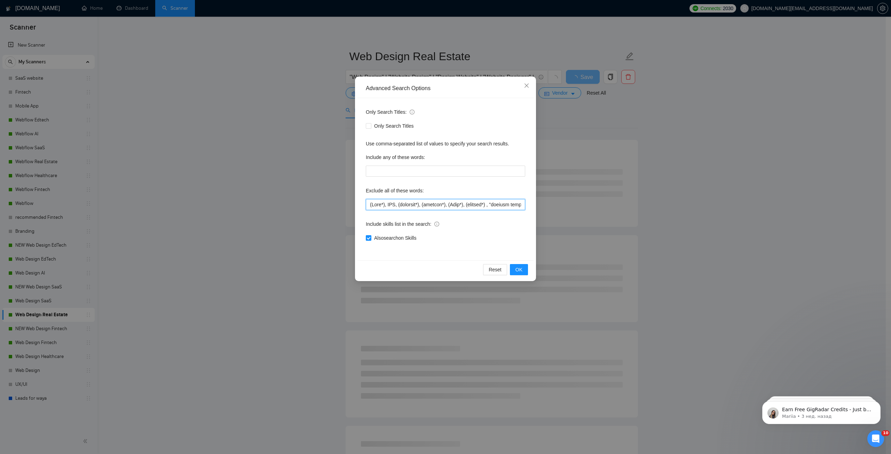
click at [373, 206] on input "text" at bounding box center [445, 204] width 159 height 11
click at [382, 204] on input "text" at bounding box center [445, 204] width 159 height 11
type input "(email*), CMS, (research*), (consult*), (Test*), (develop*) , "shopify expert",…"
click at [521, 270] on span "OK" at bounding box center [519, 270] width 7 height 8
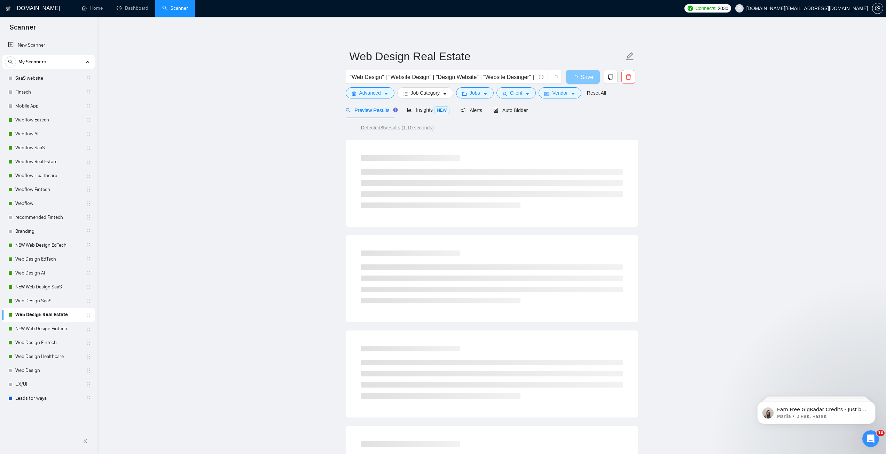
click at [587, 75] on span "Save" at bounding box center [587, 77] width 13 height 9
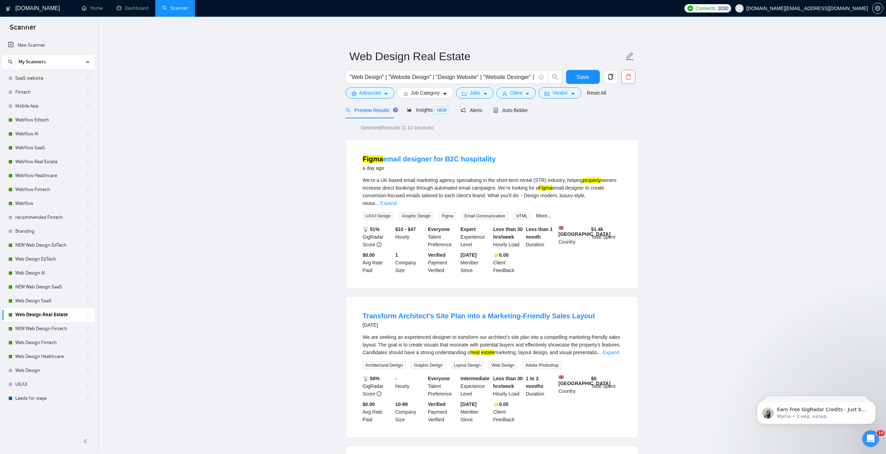
click at [384, 110] on span "Preview Results" at bounding box center [371, 111] width 50 height 6
click at [384, 94] on icon "caret-down" at bounding box center [386, 94] width 5 height 5
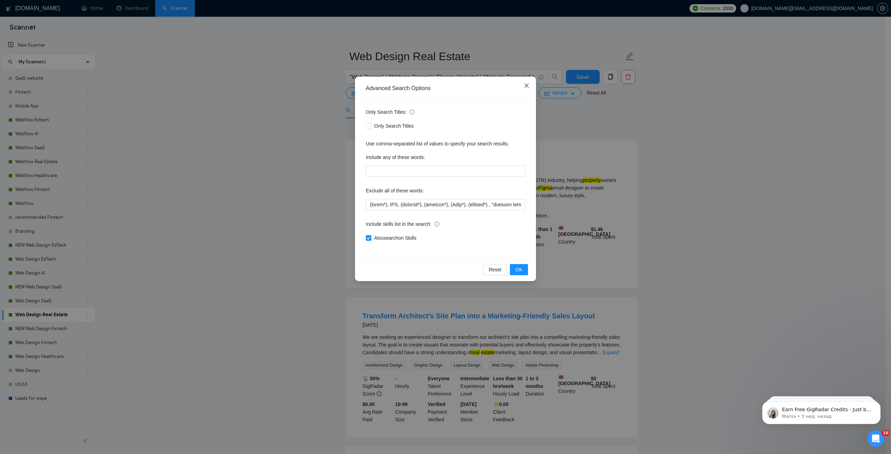
click at [529, 87] on icon "close" at bounding box center [527, 86] width 6 height 6
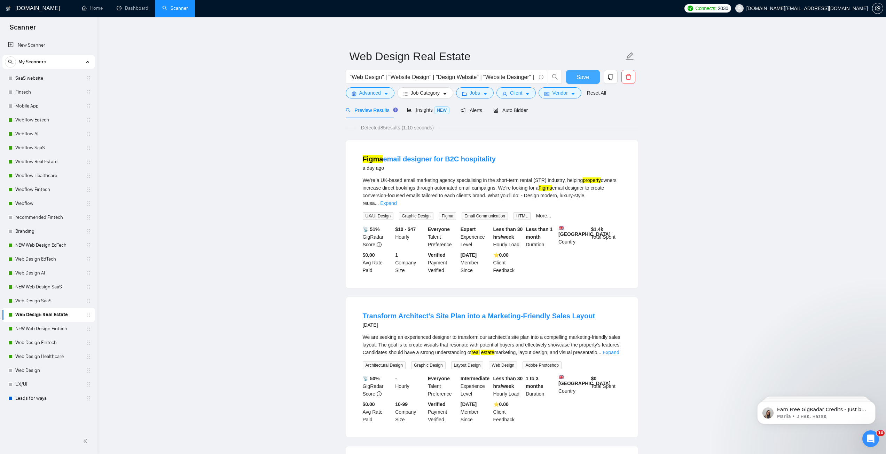
click at [585, 74] on span "Save" at bounding box center [583, 77] width 13 height 9
